Goal: Information Seeking & Learning: Learn about a topic

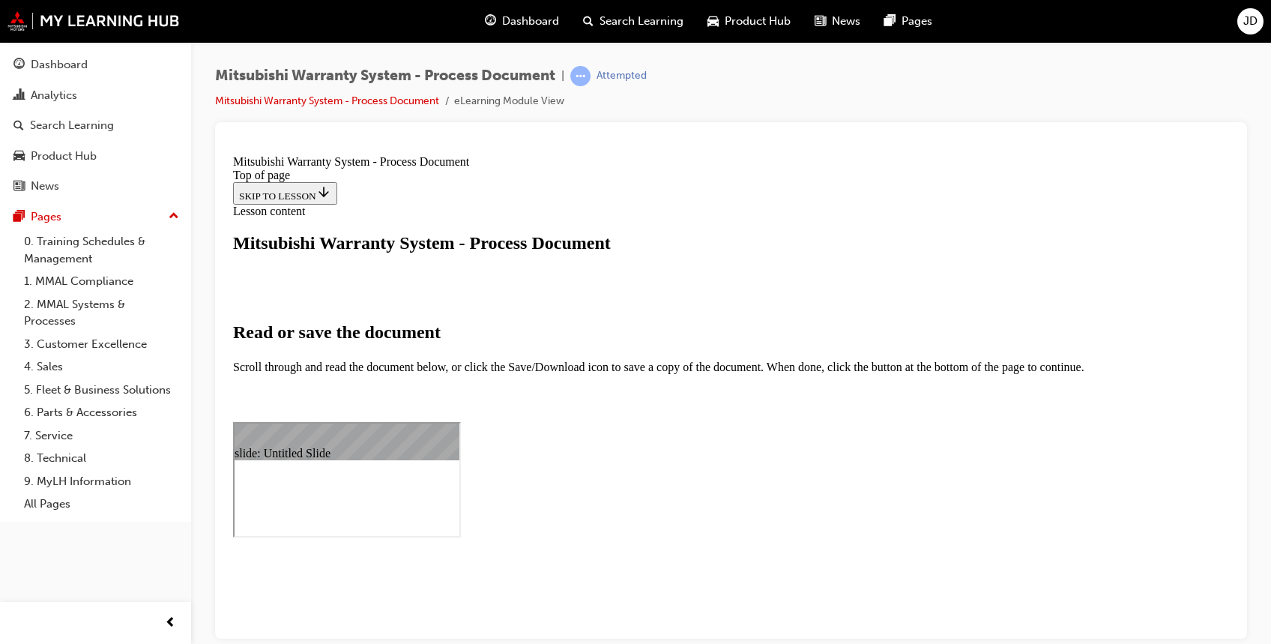
scroll to position [7819, 0]
type input "142"
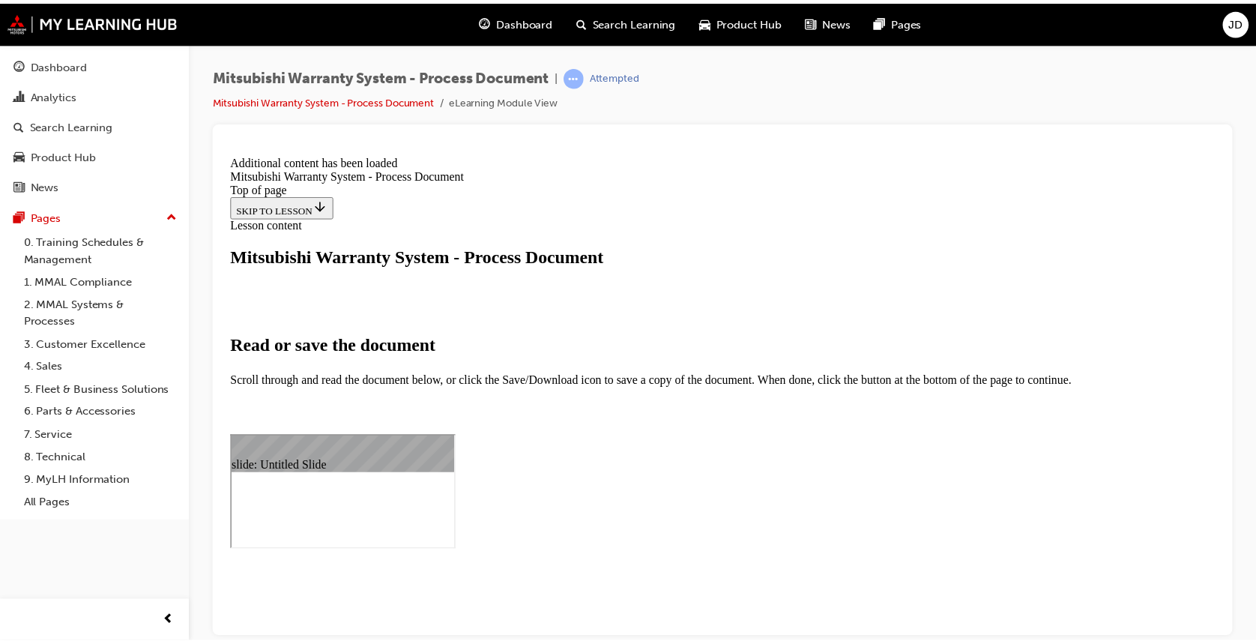
scroll to position [744, 0]
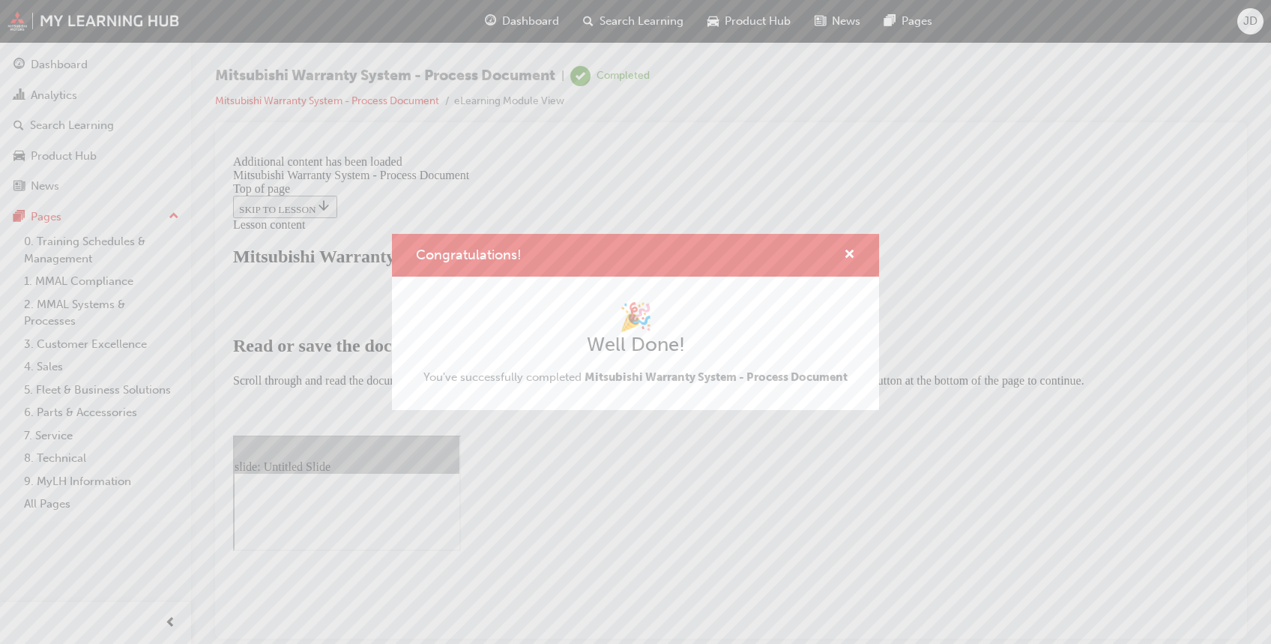
click at [848, 253] on span "cross-icon" at bounding box center [849, 255] width 11 height 13
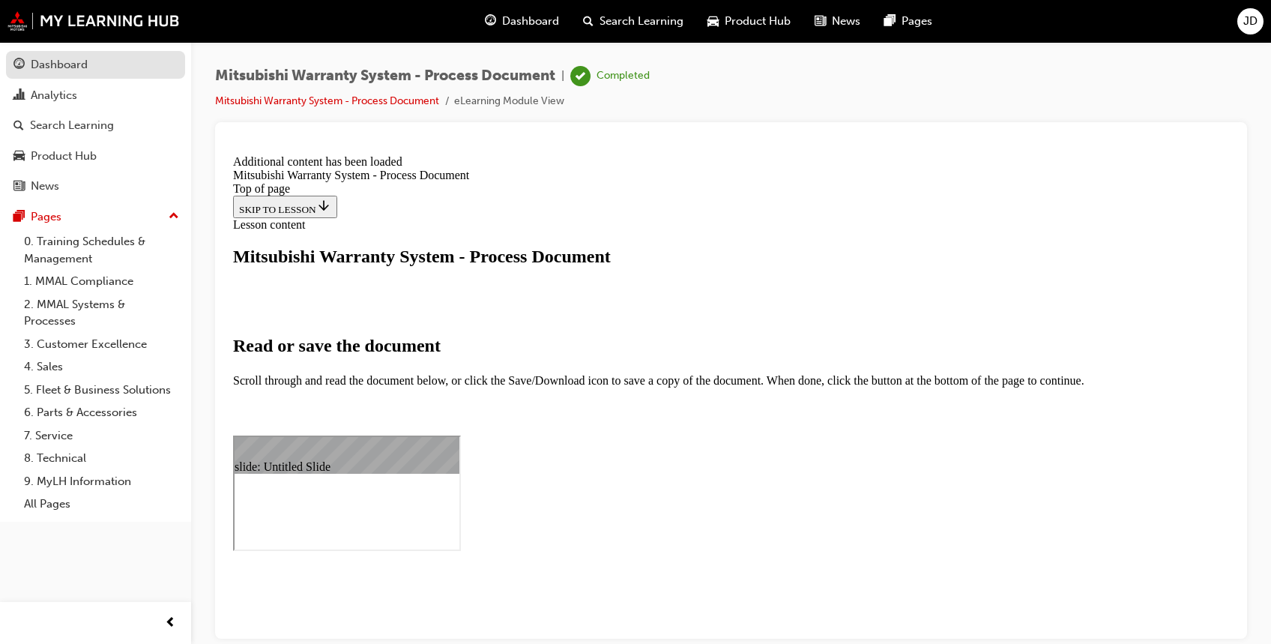
click at [64, 57] on div "Dashboard" at bounding box center [59, 64] width 57 height 17
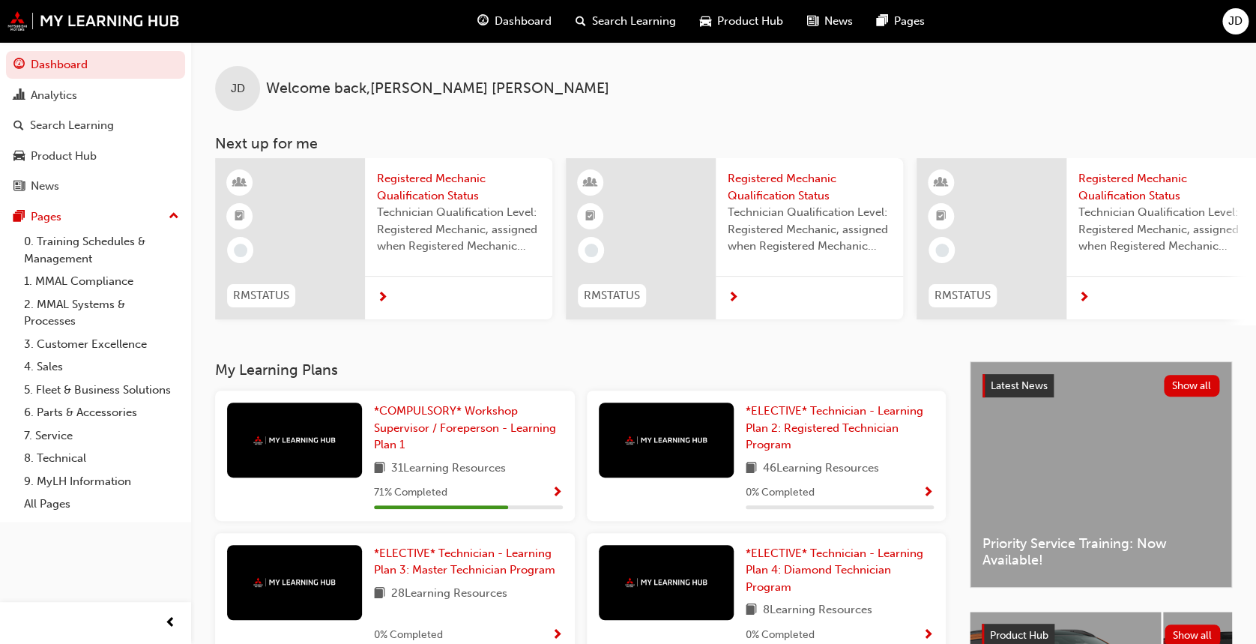
click at [1247, 30] on button "JD" at bounding box center [1236, 21] width 26 height 26
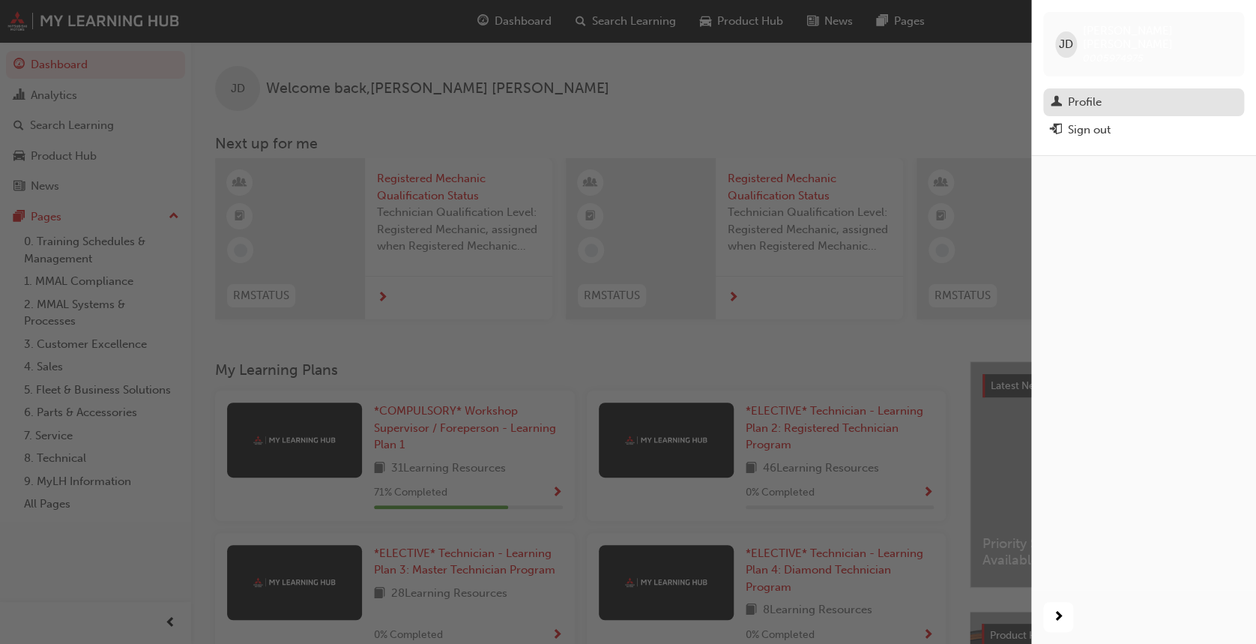
click at [1076, 94] on div "Profile" at bounding box center [1085, 102] width 34 height 17
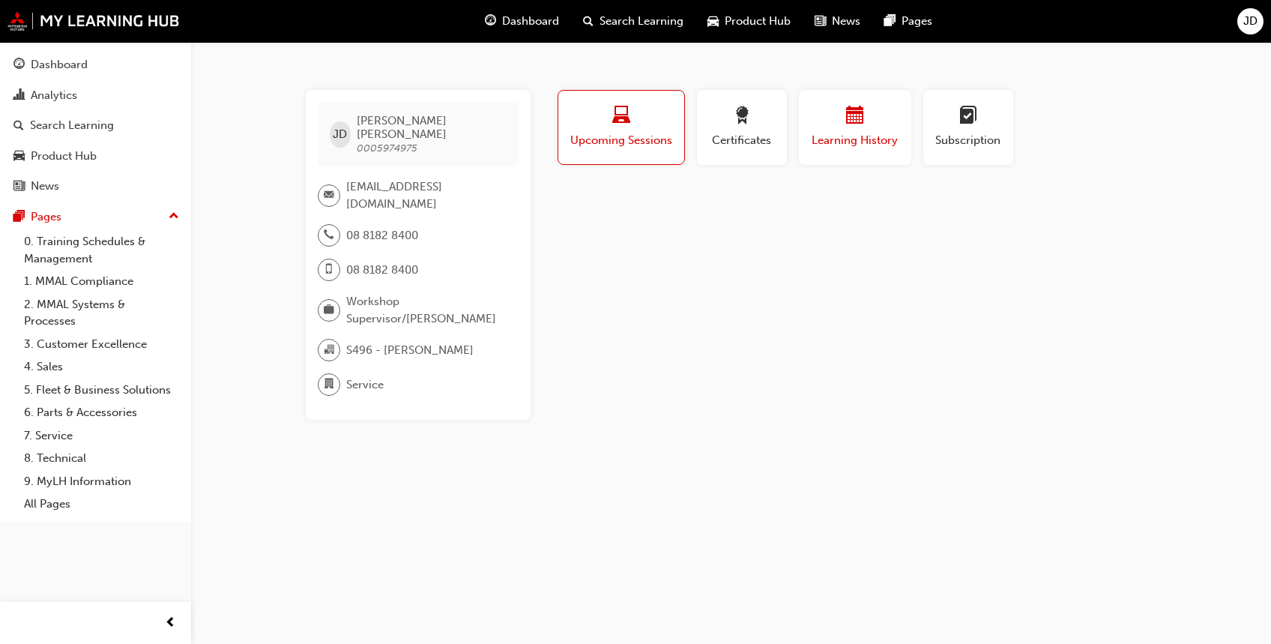
click at [838, 123] on div "button" at bounding box center [855, 117] width 90 height 23
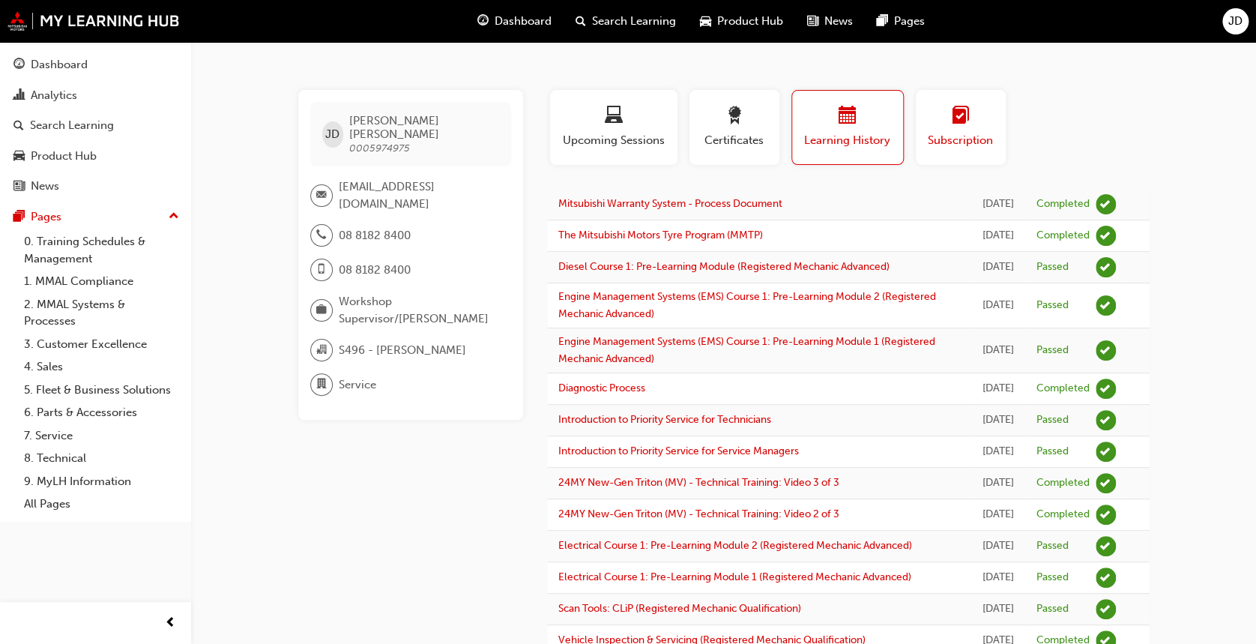
click at [958, 136] on span "Subscription" at bounding box center [960, 140] width 67 height 17
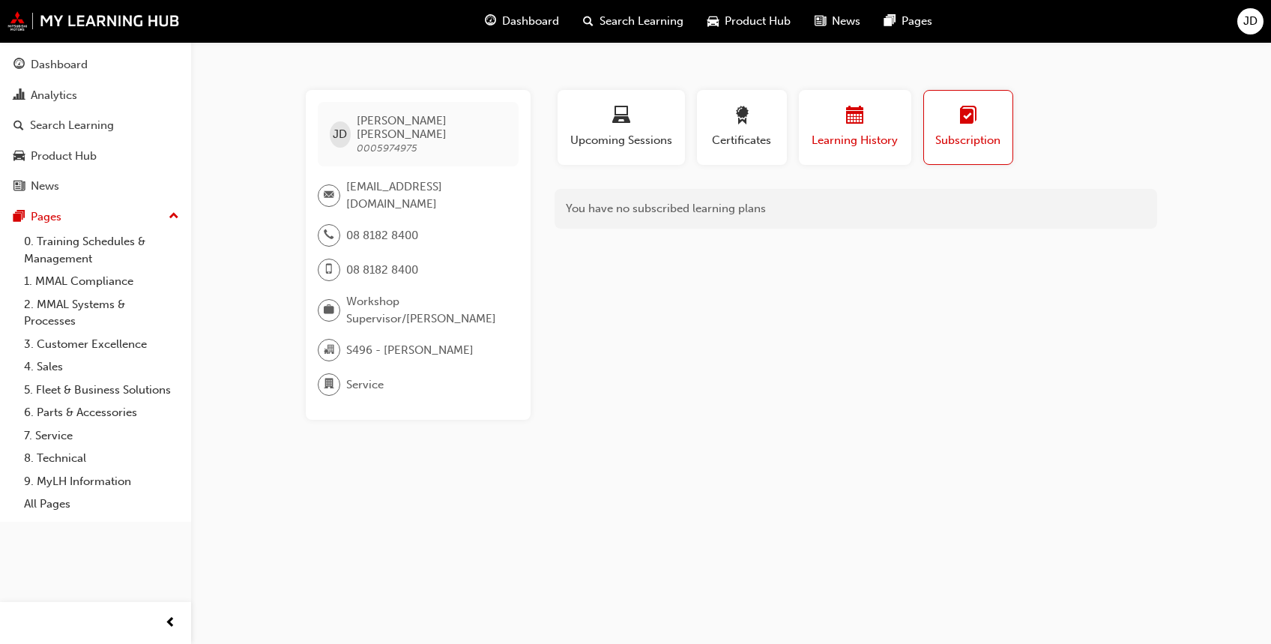
click at [823, 130] on div "Learning History" at bounding box center [855, 127] width 90 height 43
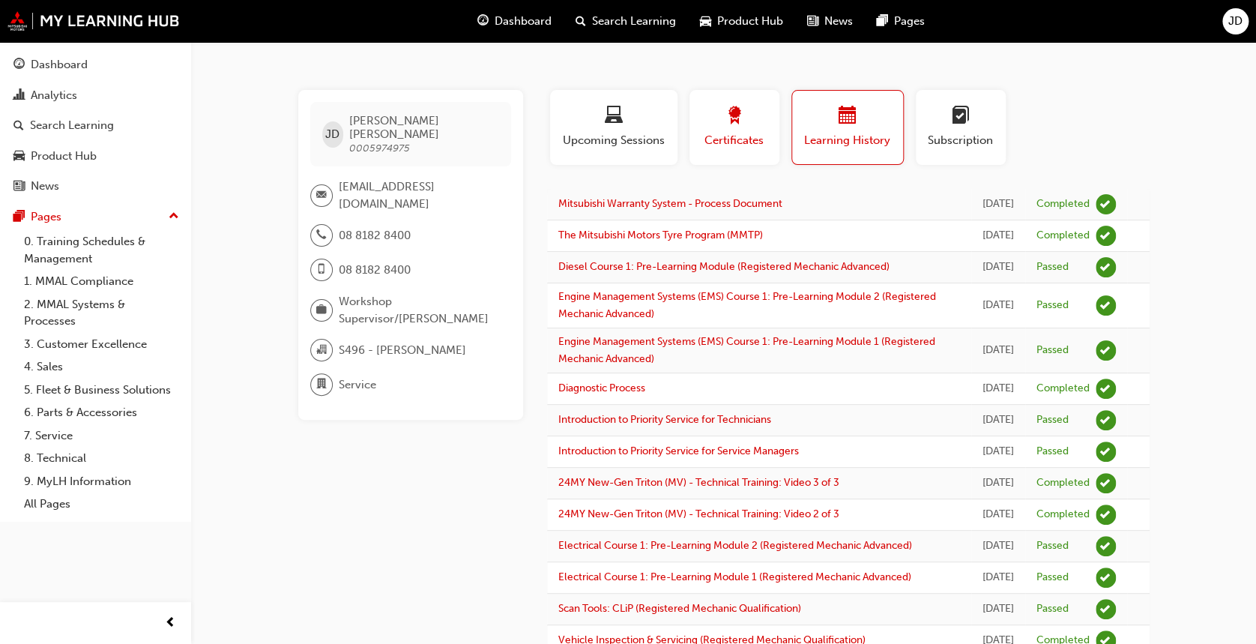
click at [759, 126] on div "button" at bounding box center [734, 117] width 67 height 23
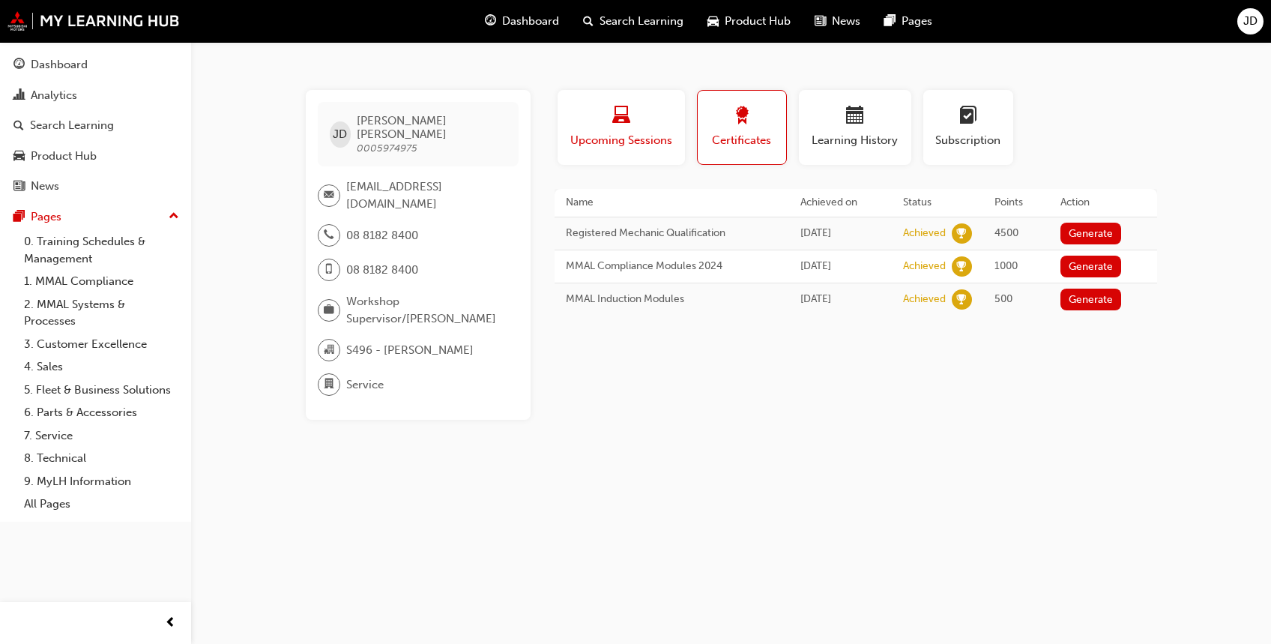
click at [627, 138] on span "Upcoming Sessions" at bounding box center [621, 140] width 105 height 17
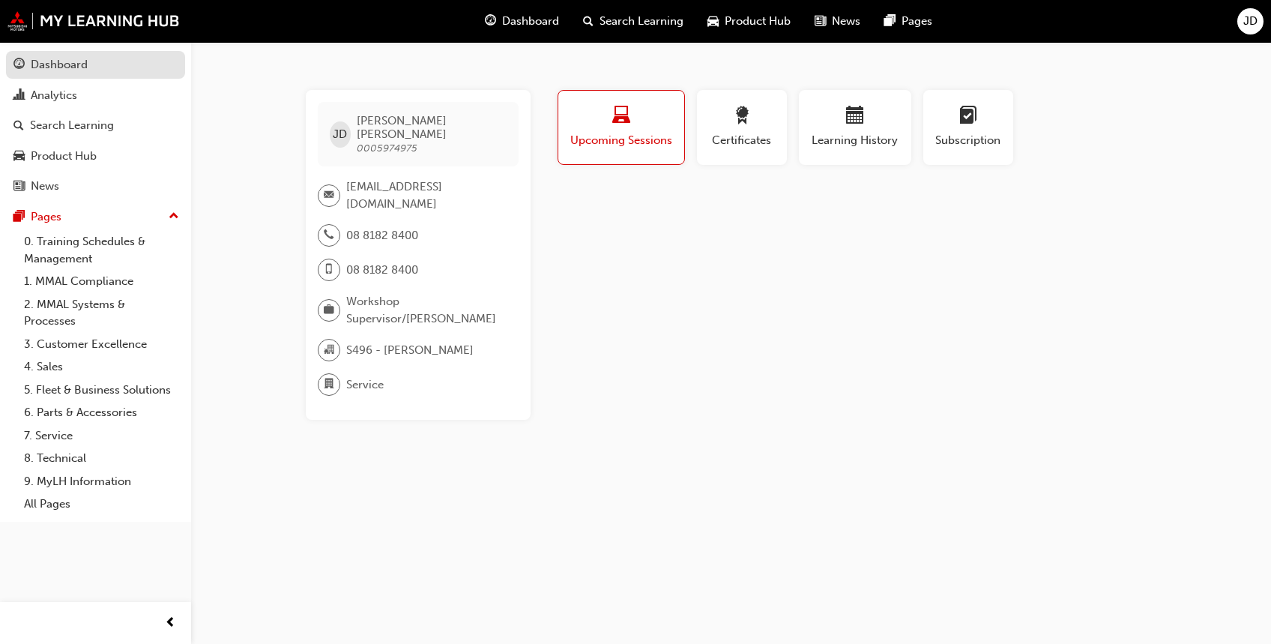
click at [61, 64] on div "Dashboard" at bounding box center [59, 64] width 57 height 17
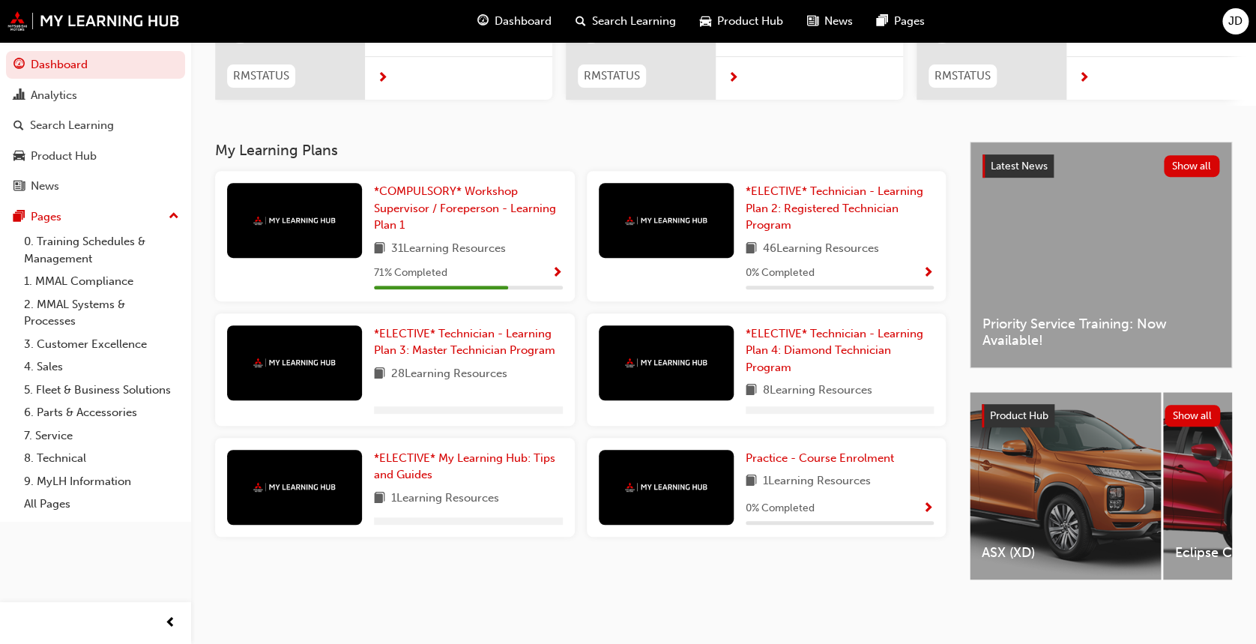
scroll to position [232, 0]
